Goal: Information Seeking & Learning: Learn about a topic

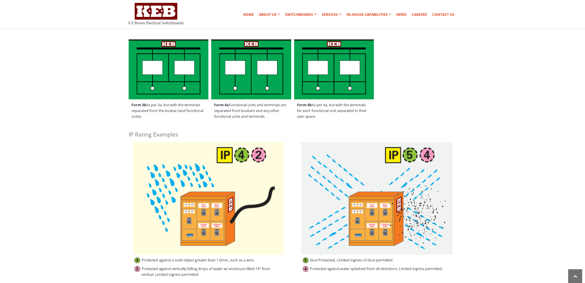
scroll to position [259, 0]
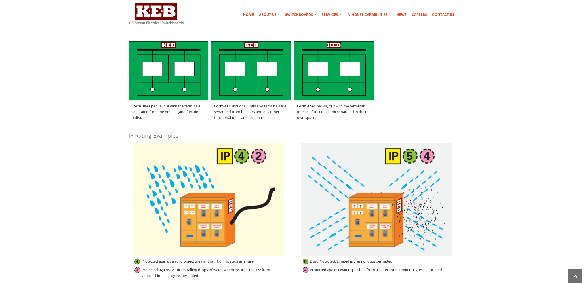
click at [84, 211] on section "The principal reason for separating an assembly is to facilitate access to a pa…" at bounding box center [292, 276] width 585 height 803
click at [84, 210] on section "The principal reason for separating an assembly is to facilitate access to a pa…" at bounding box center [292, 276] width 585 height 803
click at [83, 210] on section "The principal reason for separating an assembly is to facilitate access to a pa…" at bounding box center [292, 276] width 585 height 803
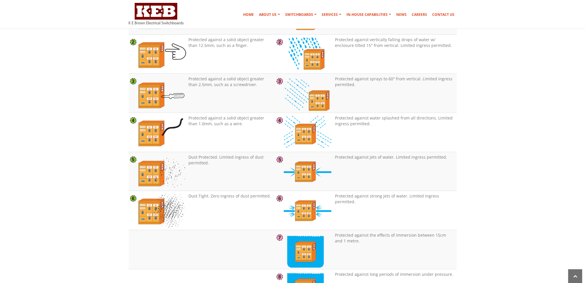
scroll to position [461, 0]
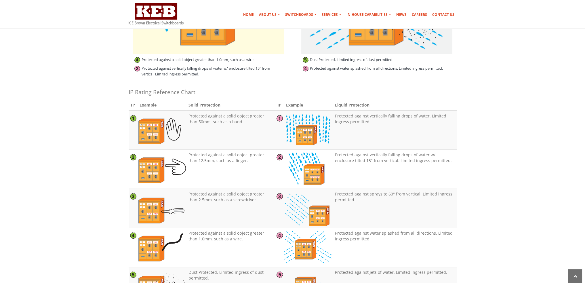
click at [83, 210] on section "The principal reason for separating an assembly is to facilitate access to a pa…" at bounding box center [292, 74] width 585 height 803
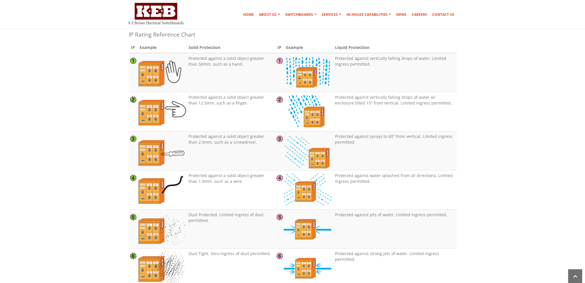
click at [83, 210] on section "The principal reason for separating an assembly is to facilitate access to a pa…" at bounding box center [292, 17] width 585 height 803
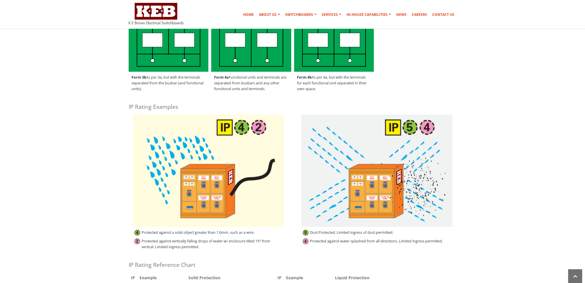
scroll to position [115, 0]
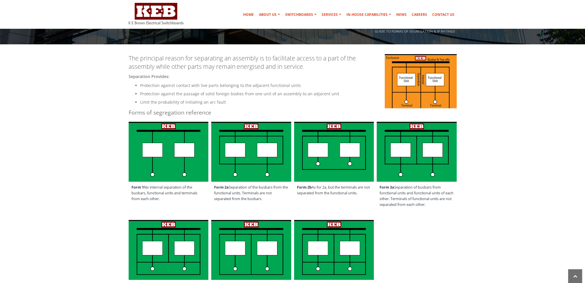
scroll to position [86, 0]
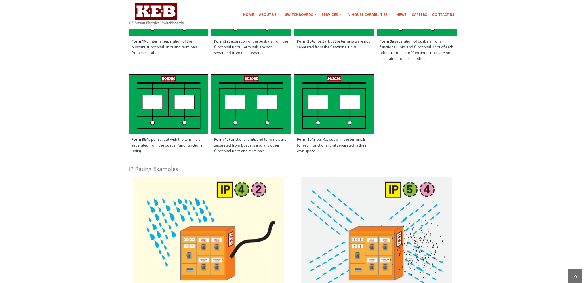
scroll to position [230, 0]
